Goal: Information Seeking & Learning: Learn about a topic

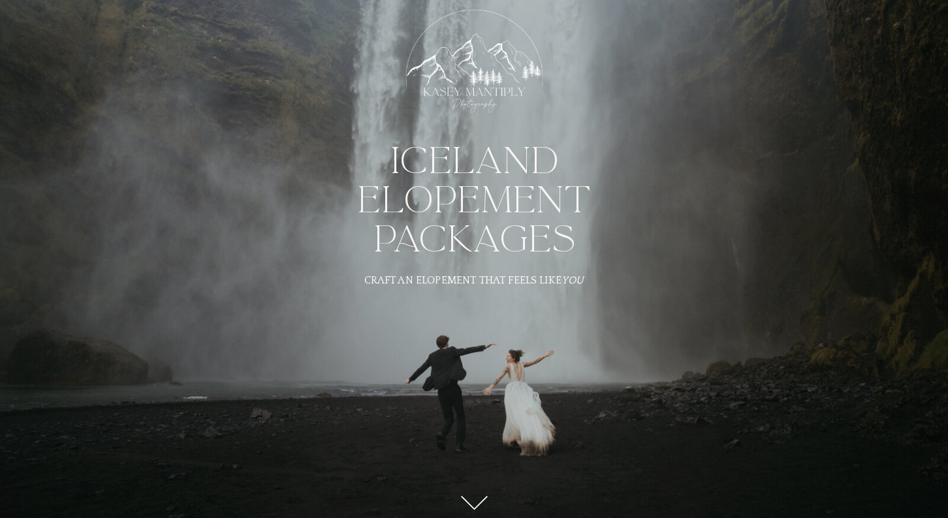
click at [475, 53] on div at bounding box center [474, 75] width 163 height 150
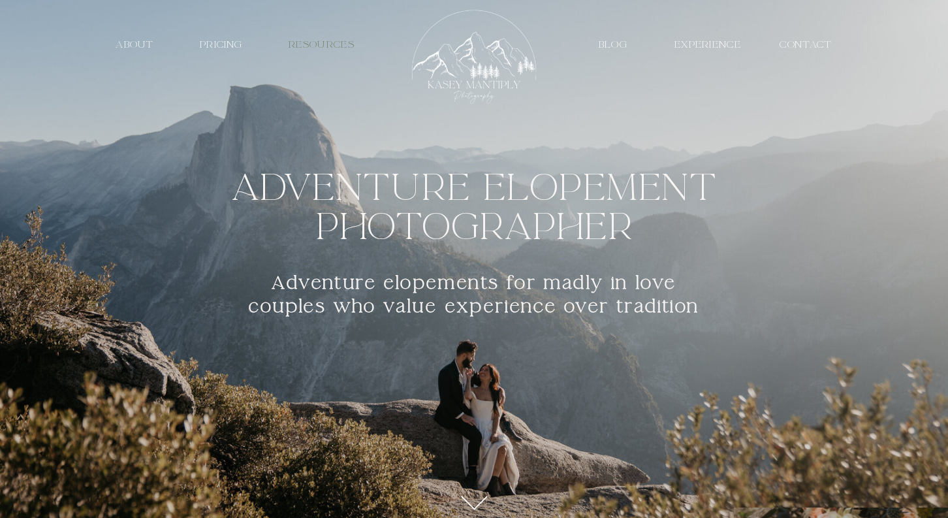
click at [338, 47] on nav "resources" at bounding box center [321, 45] width 89 height 12
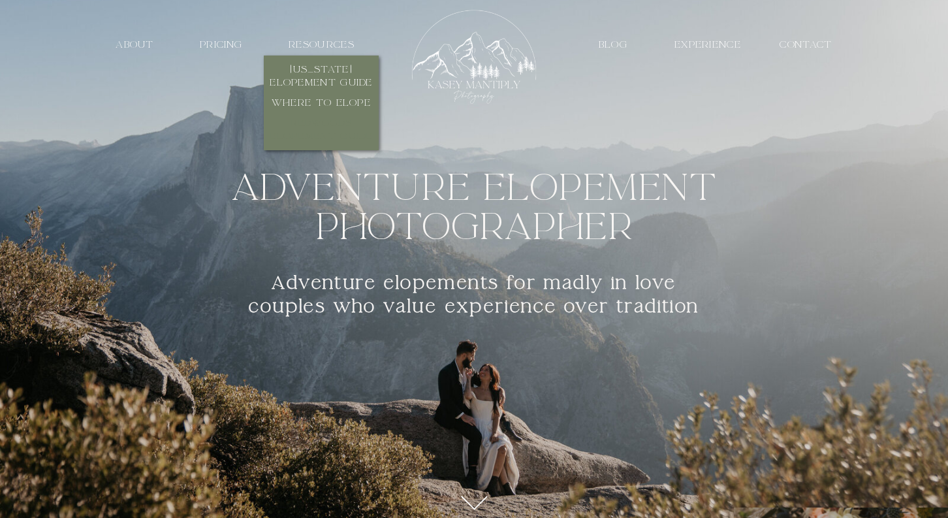
click at [329, 128] on h3 "redwoods elopement guide" at bounding box center [321, 130] width 110 height 27
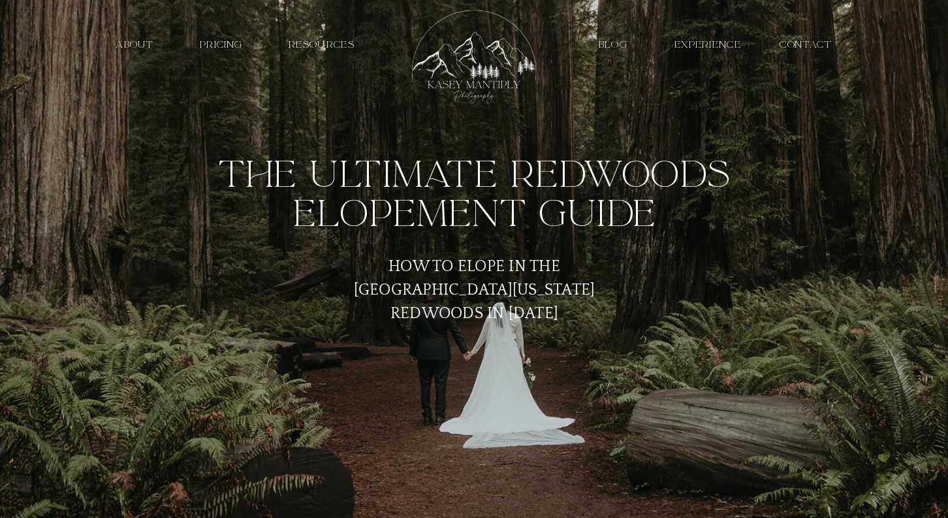
click at [232, 44] on nav "PRICING" at bounding box center [221, 45] width 61 height 12
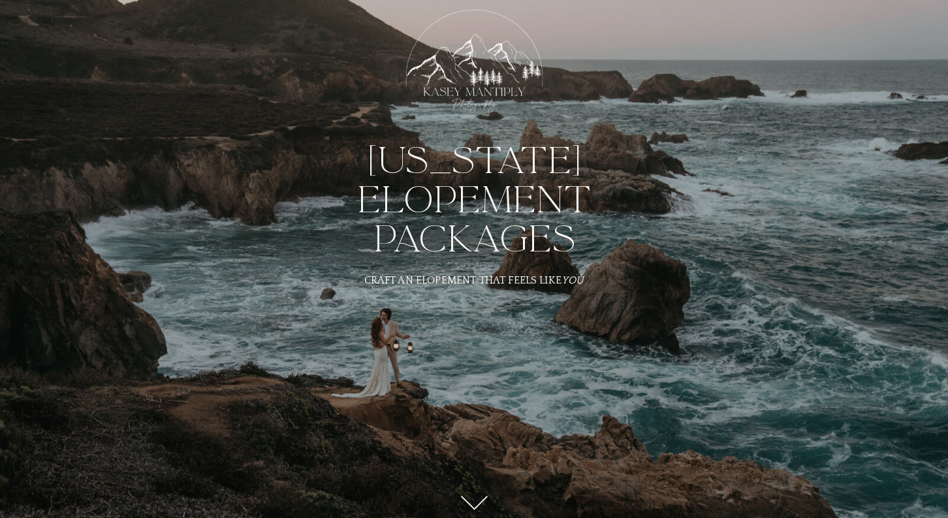
click at [469, 71] on div at bounding box center [474, 75] width 163 height 150
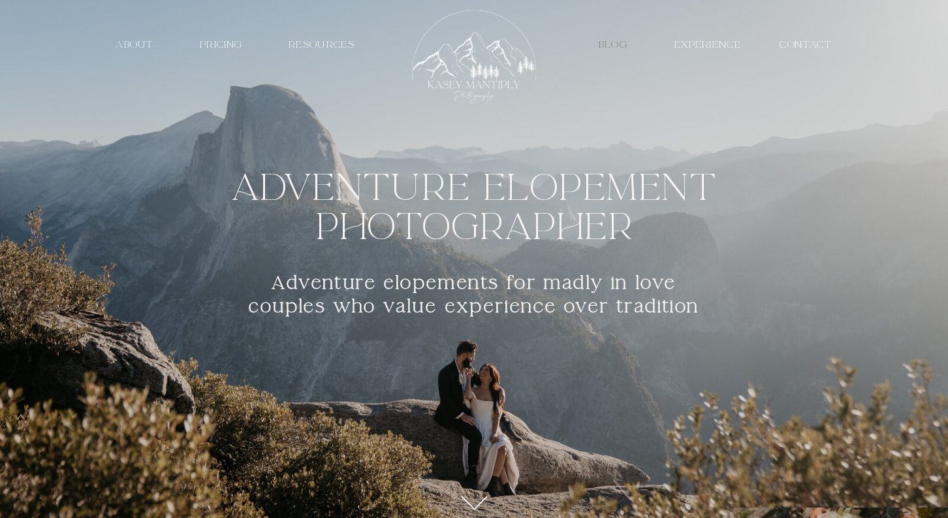
click at [616, 41] on nav "Blog" at bounding box center [613, 45] width 44 height 12
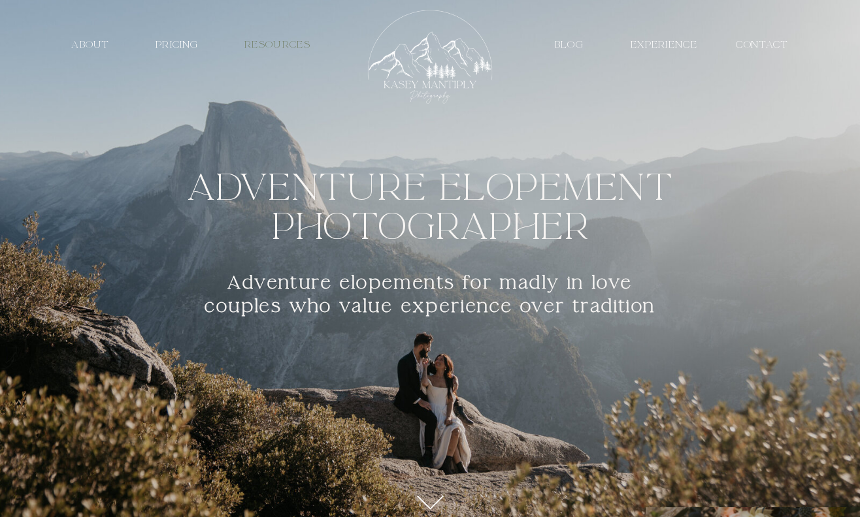
click at [274, 40] on nav "resources" at bounding box center [277, 45] width 89 height 12
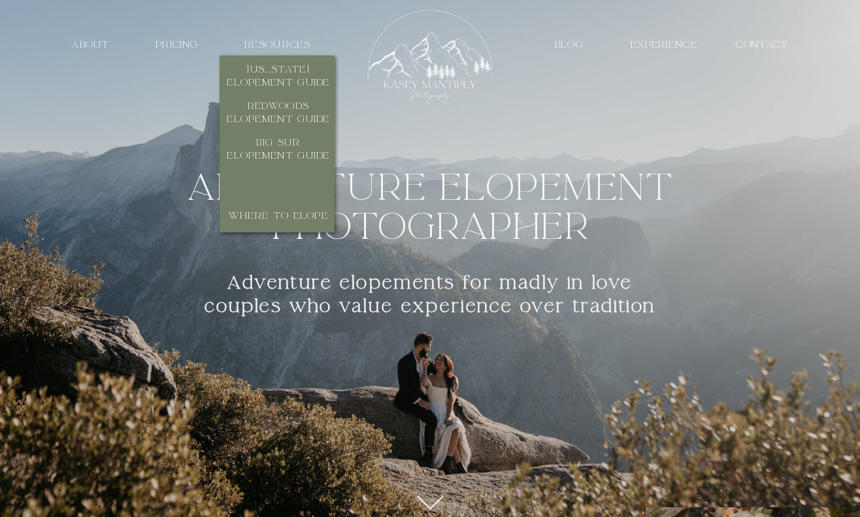
click at [284, 181] on h3 "Iceland elopement guide" at bounding box center [278, 186] width 110 height 27
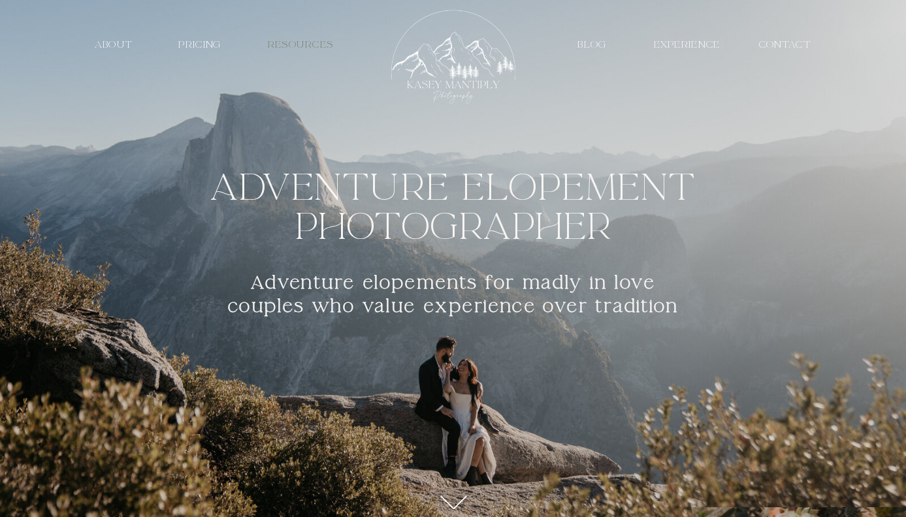
click at [274, 40] on nav "resources" at bounding box center [300, 45] width 89 height 12
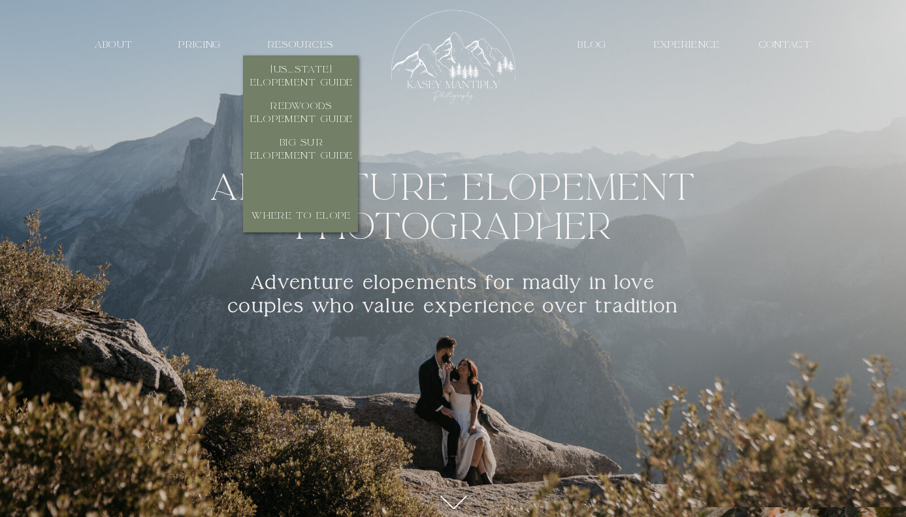
click at [304, 187] on h3 "Iceland elopement guide" at bounding box center [302, 186] width 110 height 27
